Goal: Task Accomplishment & Management: Complete application form

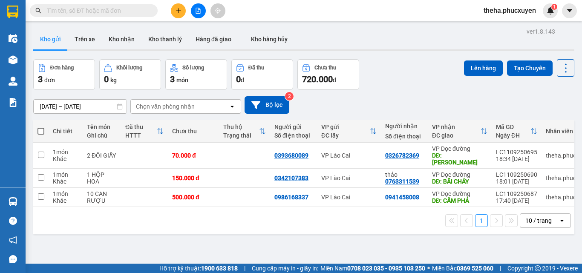
click at [177, 7] on button at bounding box center [178, 10] width 15 height 15
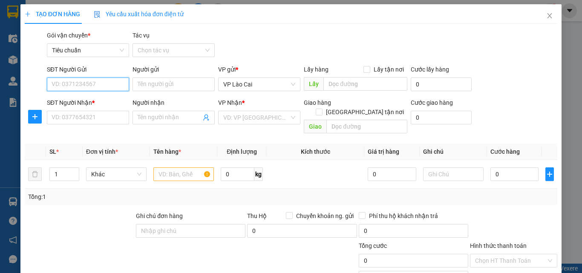
click at [84, 81] on input "SĐT Người Gửi" at bounding box center [88, 84] width 82 height 14
type input "1"
click at [82, 98] on div "0972372911" at bounding box center [87, 101] width 71 height 9
type input "0972372911"
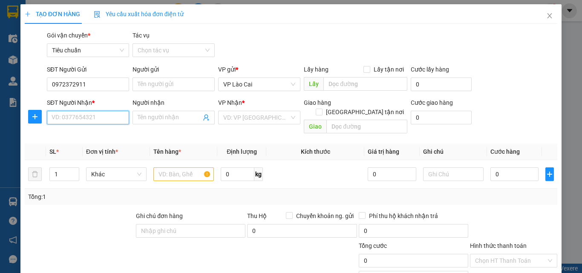
click at [87, 117] on input "SĐT Người Nhận *" at bounding box center [88, 118] width 82 height 14
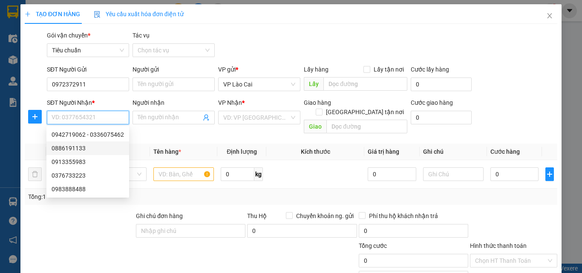
click at [78, 149] on div "0886191133" at bounding box center [88, 148] width 72 height 9
type input "0886191133"
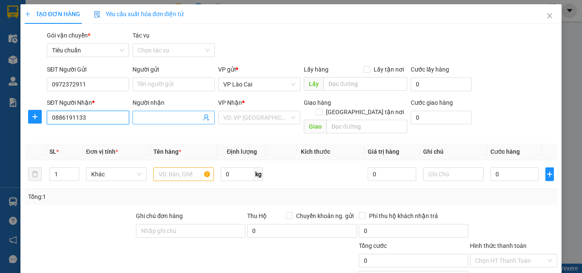
type input "BÃI CHÁY"
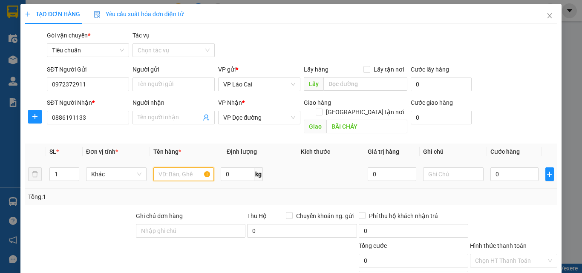
click at [177, 167] on input "text" at bounding box center [183, 174] width 60 height 14
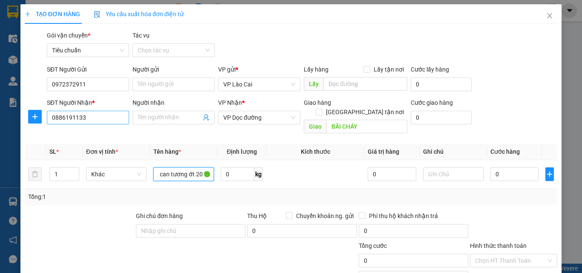
type input "1 can tương ớt 20 lít"
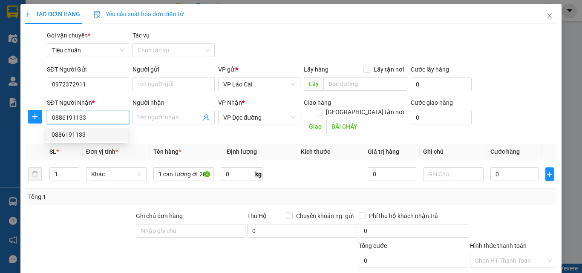
drag, startPoint x: 97, startPoint y: 118, endPoint x: 47, endPoint y: 118, distance: 49.4
click at [49, 118] on input "0886191133" at bounding box center [88, 118] width 82 height 14
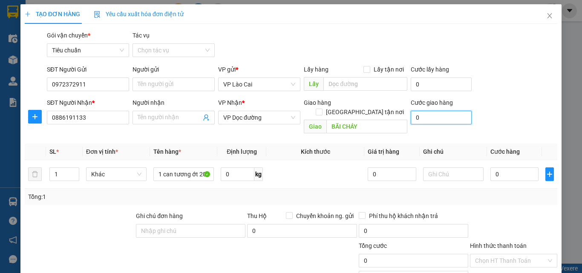
click at [424, 121] on input "0" at bounding box center [440, 118] width 61 height 14
click at [507, 167] on input "0" at bounding box center [514, 174] width 48 height 14
type input "1"
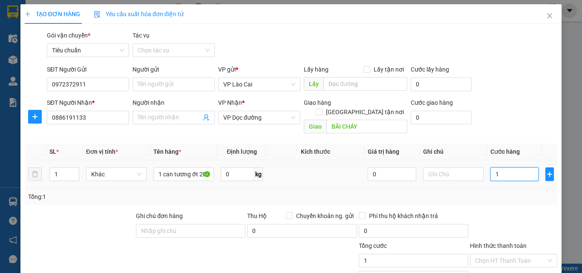
type input "10"
type input "100"
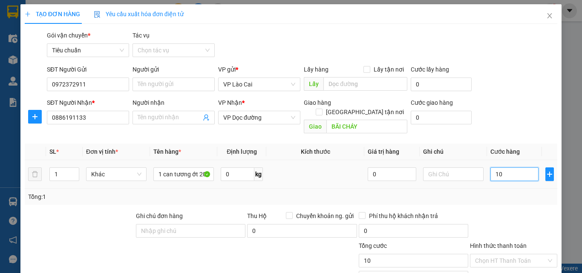
type input "100"
type input "100.000"
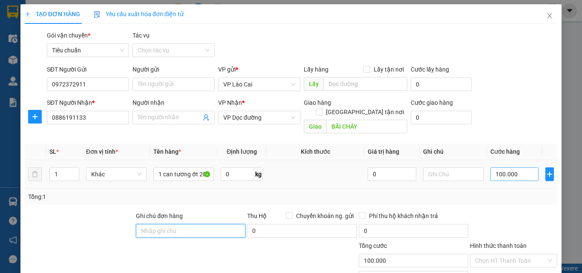
scroll to position [86, 0]
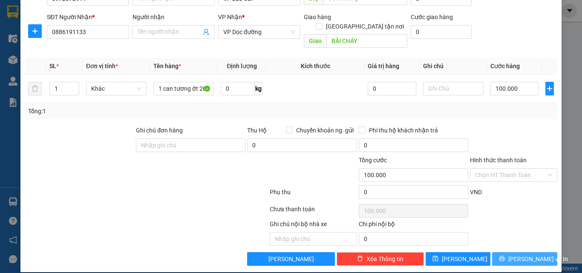
click at [529, 252] on button "Lưu và In" at bounding box center [524, 259] width 65 height 14
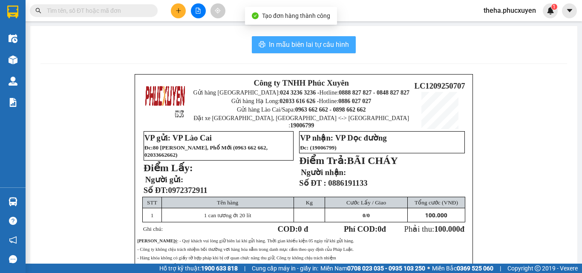
click at [292, 49] on span "In mẫu biên lai tự cấu hình" at bounding box center [309, 44] width 80 height 11
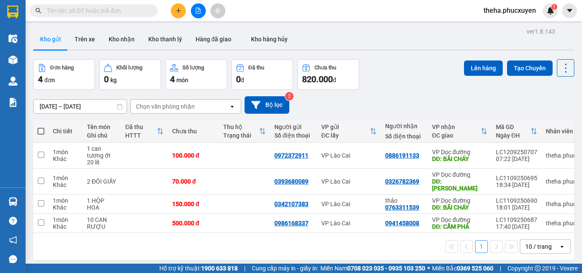
click at [173, 12] on button at bounding box center [178, 10] width 15 height 15
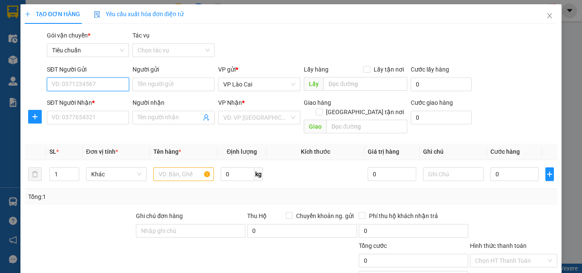
click at [78, 83] on input "SĐT Người Gửi" at bounding box center [88, 84] width 82 height 14
click at [72, 101] on div "0979895918" at bounding box center [87, 101] width 71 height 9
type input "0979895918"
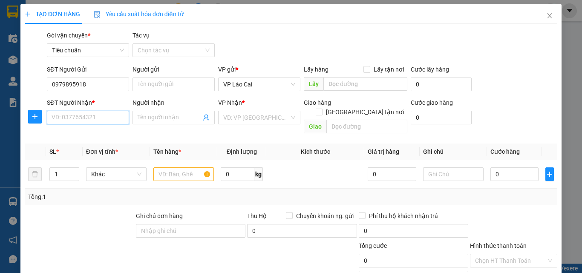
click at [72, 118] on input "SĐT Người Nhận *" at bounding box center [88, 118] width 82 height 14
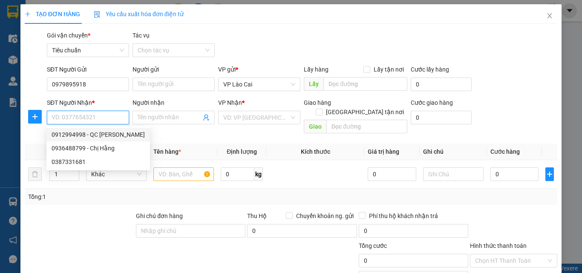
click at [79, 135] on div "0912994998 - QC Mạnh Tôn" at bounding box center [98, 134] width 93 height 9
type input "0912994998"
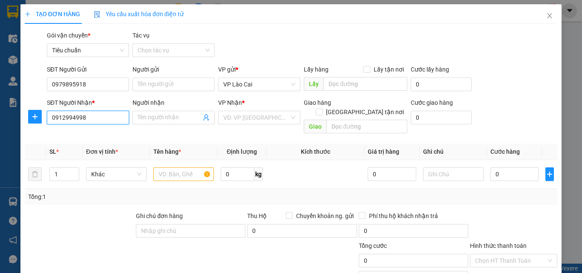
type input "QC Mạnh Tôn"
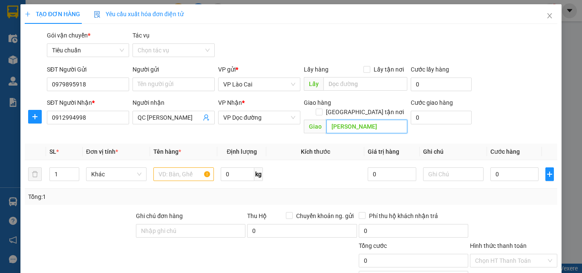
click at [326, 120] on input "Loong Tòong" at bounding box center [366, 127] width 81 height 14
type input "bệnh viện đa khoa_Loong Tòong"
click at [187, 167] on input "text" at bounding box center [183, 174] width 60 height 14
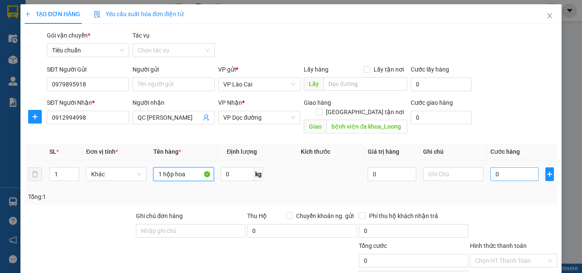
type input "1 hộp hoa"
click at [515, 167] on input "0" at bounding box center [514, 174] width 48 height 14
type input "1"
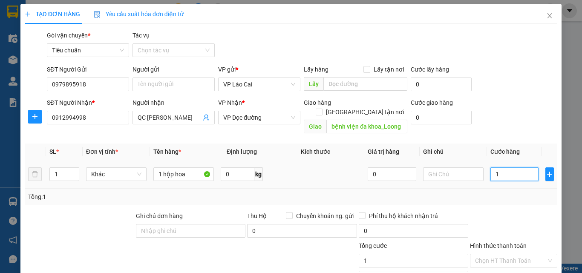
type input "10"
type input "100"
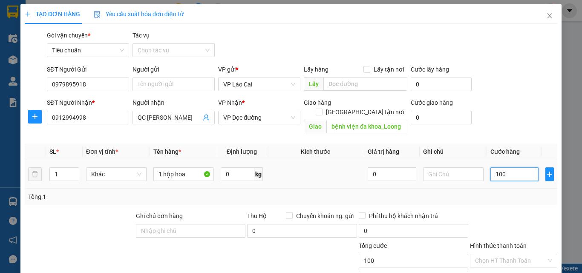
type input "100"
type input "100.000"
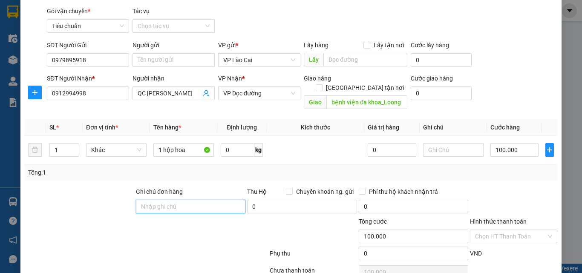
scroll to position [85, 0]
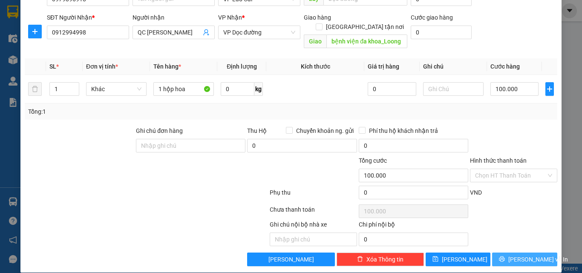
click at [516, 255] on span "Lưu và In" at bounding box center [538, 259] width 60 height 9
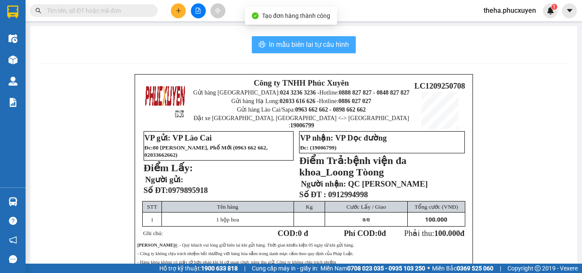
click at [306, 47] on span "In mẫu biên lai tự cấu hình" at bounding box center [309, 44] width 80 height 11
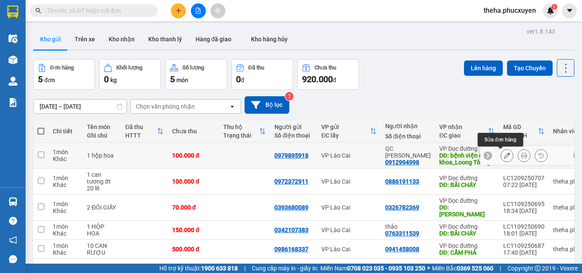
click at [521, 156] on icon at bounding box center [524, 155] width 6 height 6
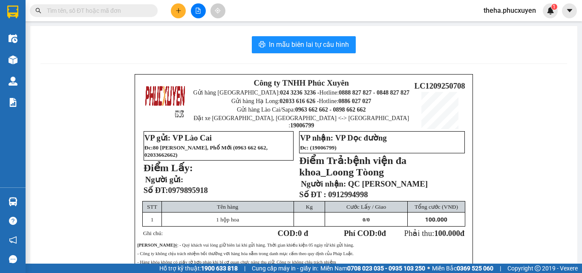
click at [354, 46] on div "In mẫu biên lai tự cấu hình" at bounding box center [303, 44] width 526 height 17
click at [351, 45] on button "In mẫu biên lai tự cấu hình" at bounding box center [304, 44] width 104 height 17
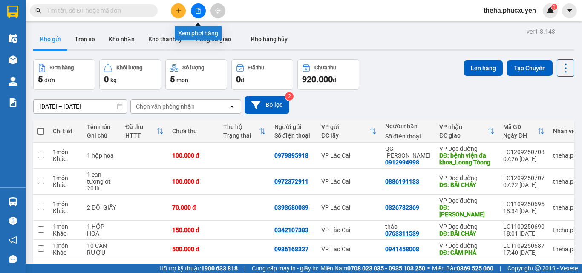
click at [179, 6] on button at bounding box center [178, 10] width 15 height 15
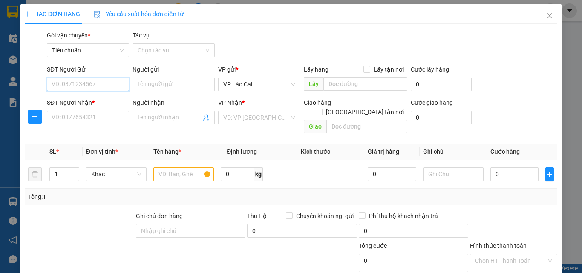
click at [94, 88] on input "SĐT Người Gửi" at bounding box center [88, 84] width 82 height 14
click at [88, 100] on div "0372021688" at bounding box center [87, 101] width 71 height 9
type input "0372021688"
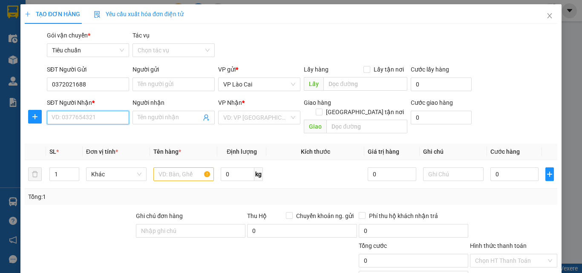
click at [93, 123] on input "SĐT Người Nhận *" at bounding box center [88, 118] width 82 height 14
click at [74, 132] on div "0373337852 - 0364228786" at bounding box center [88, 134] width 72 height 9
type input "0373337852"
type input "0364228786"
type input "bãi cháy"
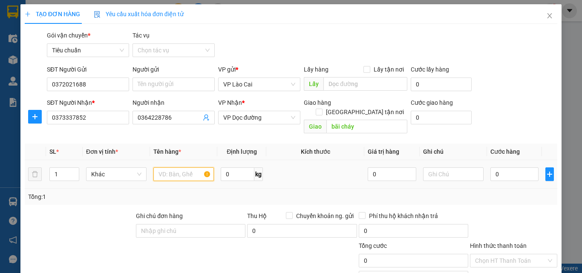
click at [178, 167] on input "text" at bounding box center [183, 174] width 60 height 14
type input "1 tải quả óc chó"
click at [514, 167] on input "0" at bounding box center [514, 174] width 48 height 14
type input "7"
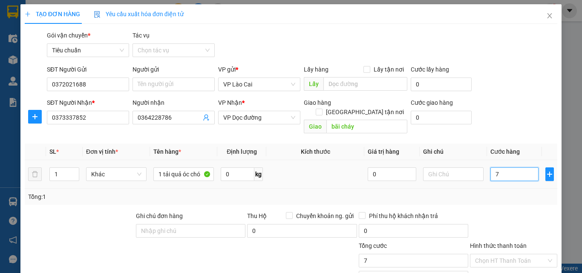
type input "7"
type input "70"
type input "70.000"
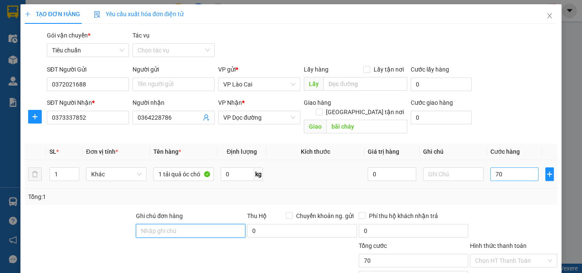
type input "70.000"
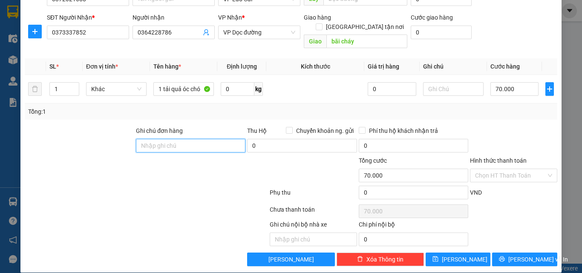
scroll to position [86, 0]
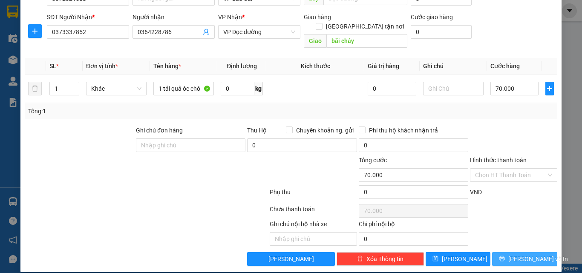
click at [545, 252] on button "Lưu và In" at bounding box center [524, 259] width 65 height 14
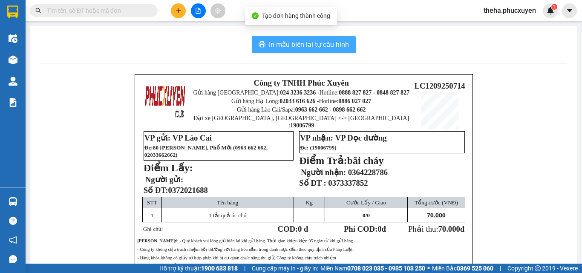
click at [331, 50] on span "In mẫu biên lai tự cấu hình" at bounding box center [309, 44] width 80 height 11
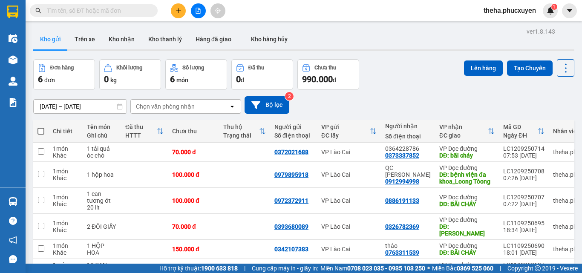
click at [181, 11] on button at bounding box center [178, 10] width 15 height 15
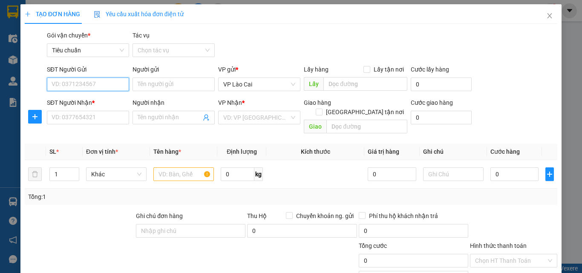
click at [82, 83] on input "SĐT Người Gửi" at bounding box center [88, 84] width 82 height 14
click at [81, 100] on div "0982468389" at bounding box center [87, 101] width 71 height 9
type input "0982468389"
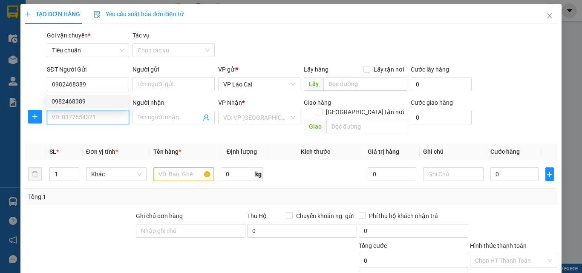
click at [83, 115] on input "SĐT Người Nhận *" at bounding box center [88, 118] width 82 height 14
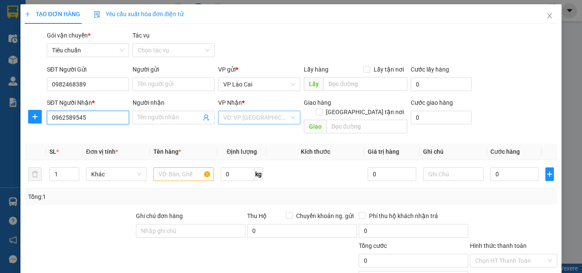
click at [258, 111] on div "VD: VP Sài Gòn" at bounding box center [259, 118] width 82 height 14
type input "0962589545"
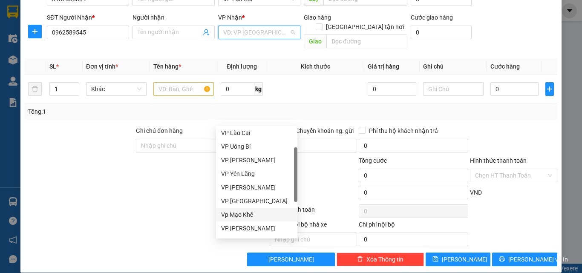
scroll to position [136, 0]
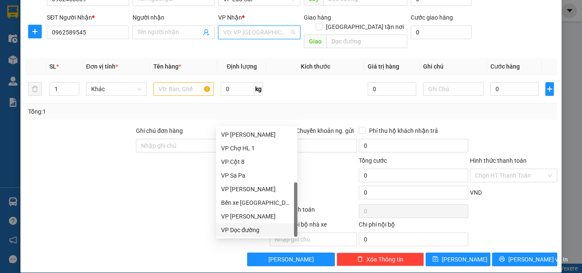
click at [250, 230] on div "VP Dọc đường" at bounding box center [256, 229] width 71 height 9
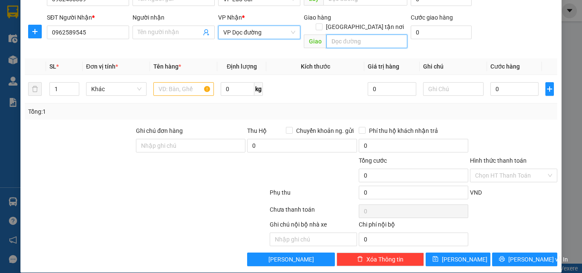
click at [344, 34] on input "text" at bounding box center [366, 41] width 81 height 14
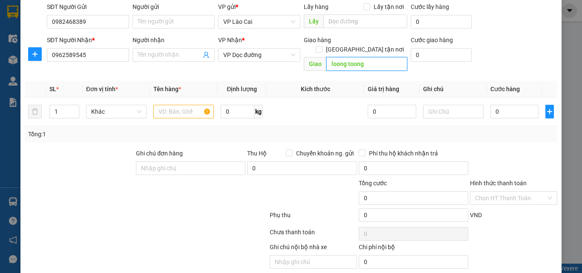
scroll to position [43, 0]
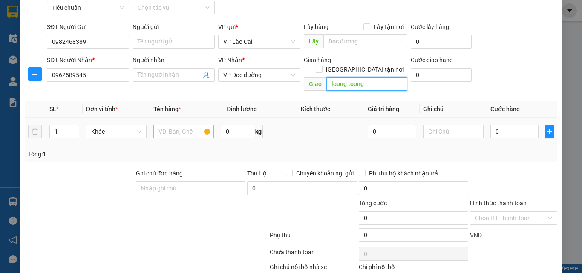
type input "loong toong"
click at [185, 125] on input "text" at bounding box center [183, 132] width 60 height 14
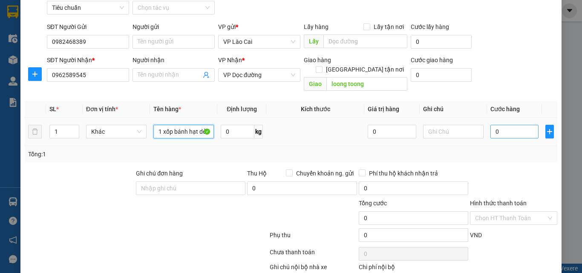
type input "1 xốp bánh hạt dẻ"
click at [504, 125] on input "0" at bounding box center [514, 132] width 48 height 14
type input "1"
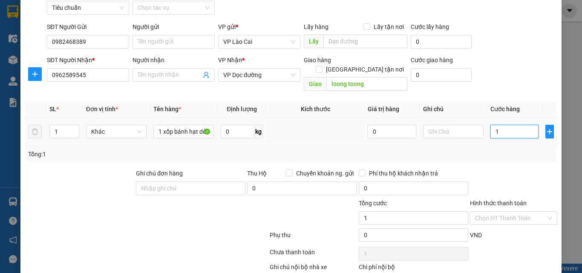
type input "12"
type input "120"
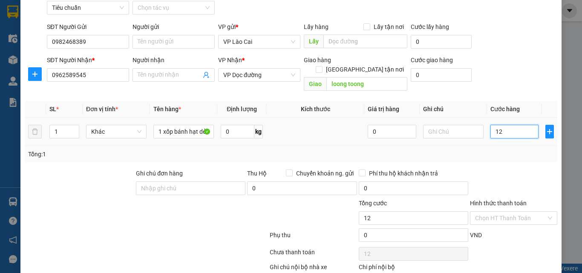
type input "120"
type input "120.000"
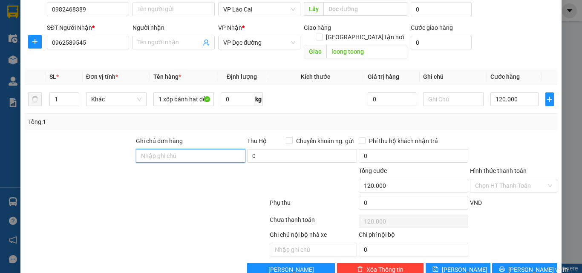
scroll to position [86, 0]
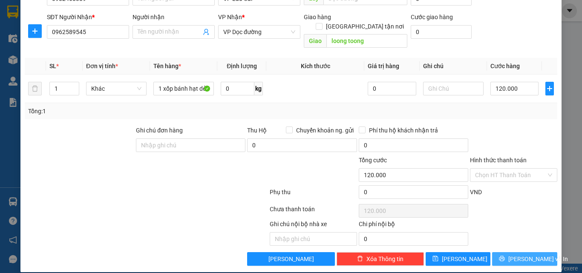
click at [527, 252] on button "Lưu và In" at bounding box center [524, 259] width 65 height 14
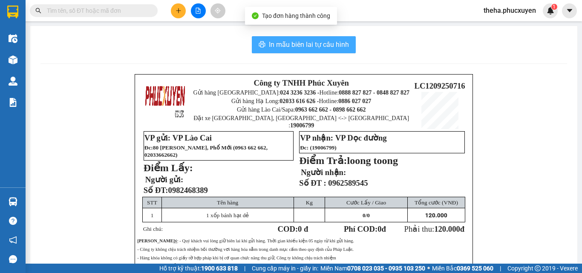
click at [321, 47] on span "In mẫu biên lai tự cấu hình" at bounding box center [309, 44] width 80 height 11
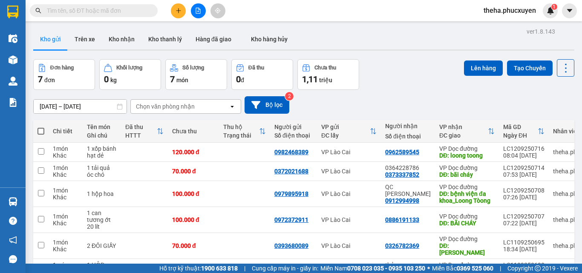
click at [174, 13] on button at bounding box center [178, 10] width 15 height 15
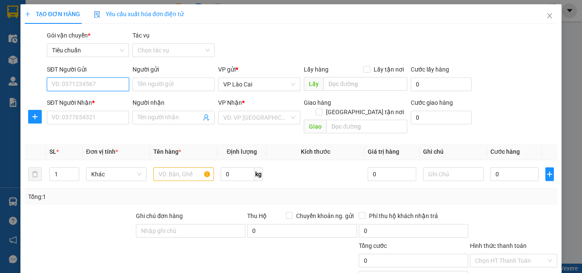
click at [80, 88] on input "SĐT Người Gửi" at bounding box center [88, 84] width 82 height 14
drag, startPoint x: 82, startPoint y: 83, endPoint x: 51, endPoint y: 87, distance: 31.0
click at [51, 87] on input "0332981" at bounding box center [88, 84] width 82 height 14
type input "0962003667"
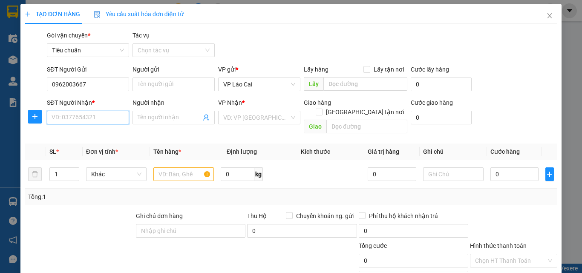
click at [105, 117] on input "SĐT Người Nhận *" at bounding box center [88, 118] width 82 height 14
type input "0772396888"
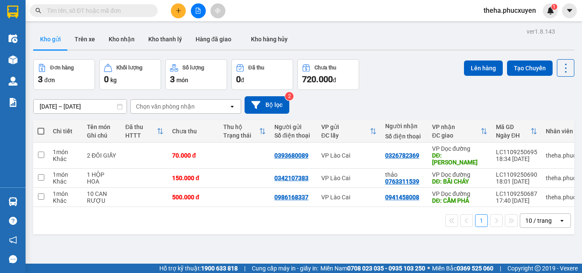
click at [120, 13] on input "text" at bounding box center [97, 10] width 100 height 9
paste input "0886191133"
type input "0886191133"
